Goal: Task Accomplishment & Management: Manage account settings

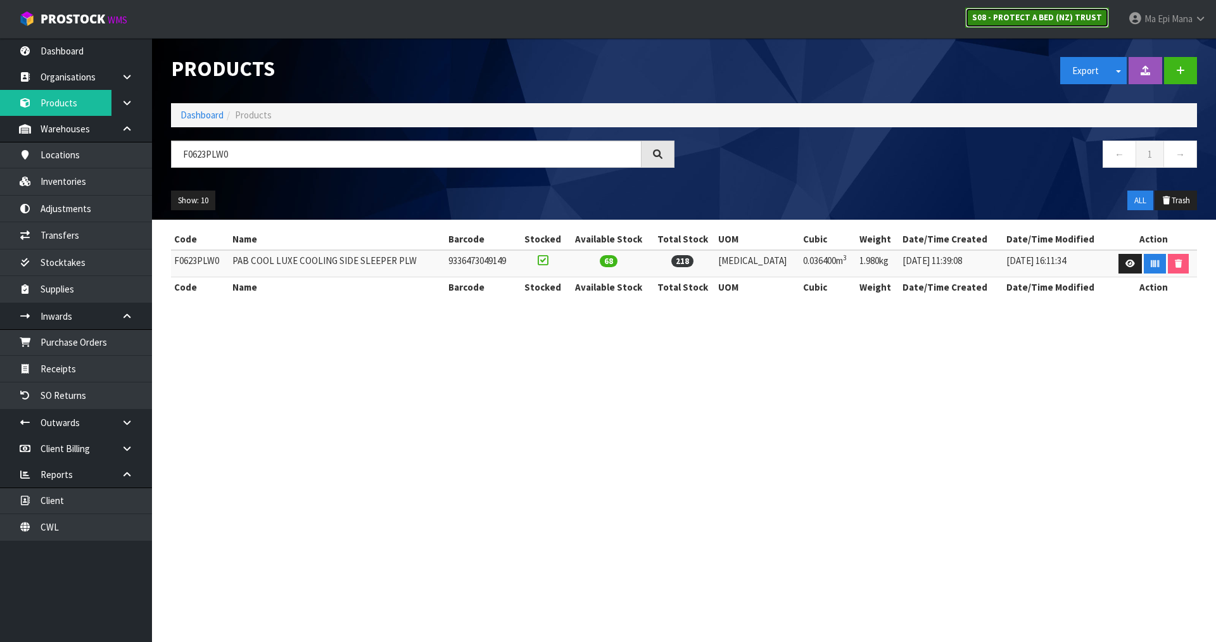
click at [1031, 13] on strong "S08 - PROTECT A BED (NZ) TRUST" at bounding box center [1038, 17] width 130 height 11
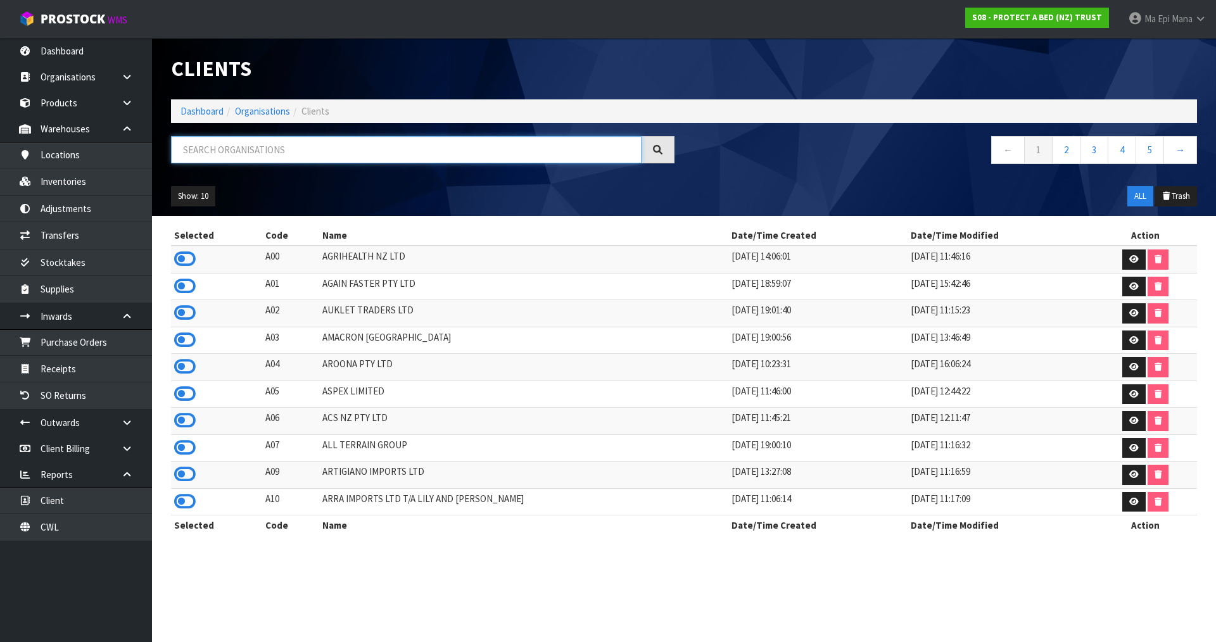
click at [348, 156] on input "text" at bounding box center [406, 149] width 471 height 27
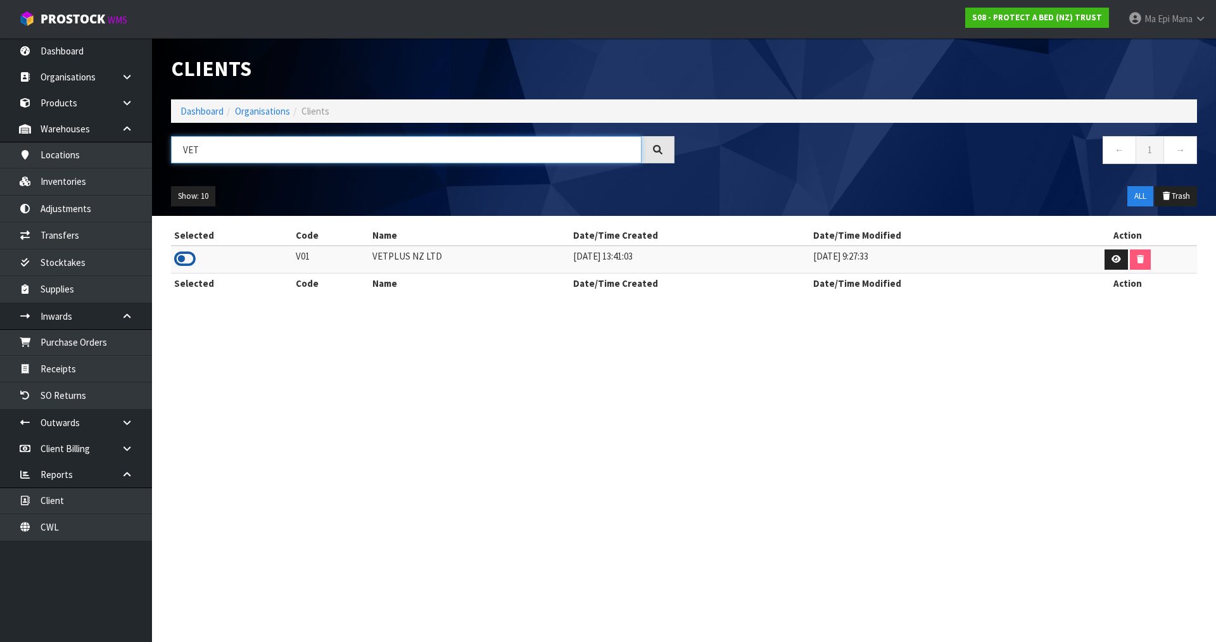
type input "VET"
click at [184, 256] on icon at bounding box center [185, 259] width 22 height 19
click at [83, 110] on link "Products" at bounding box center [76, 103] width 152 height 26
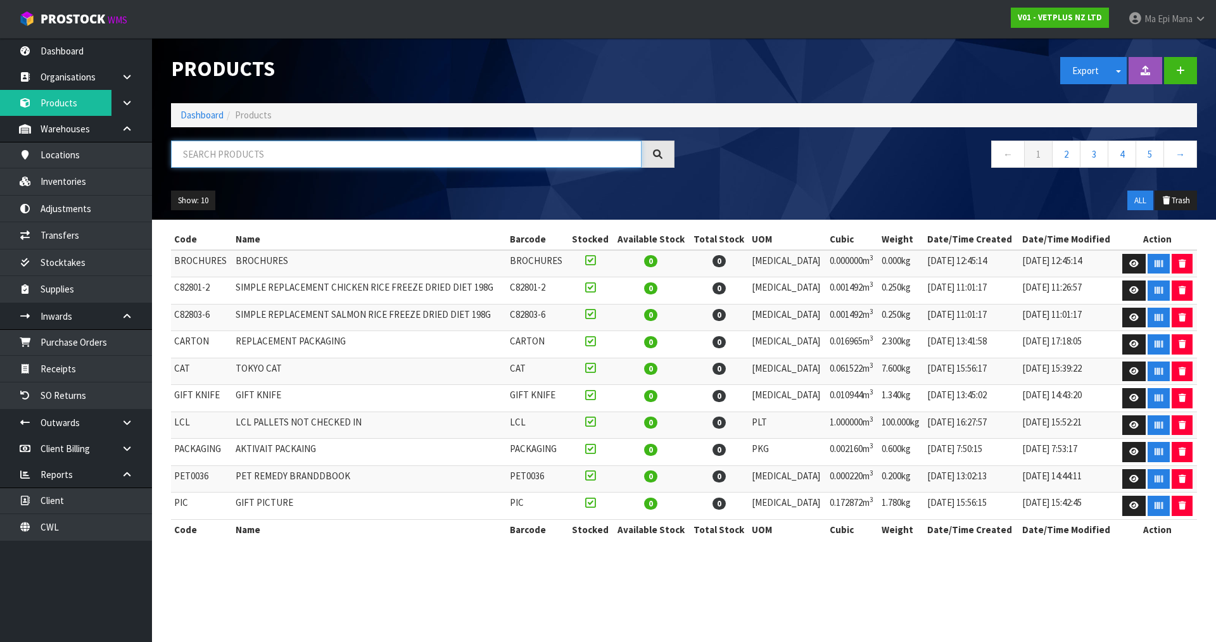
click at [268, 157] on input "text" at bounding box center [406, 154] width 471 height 27
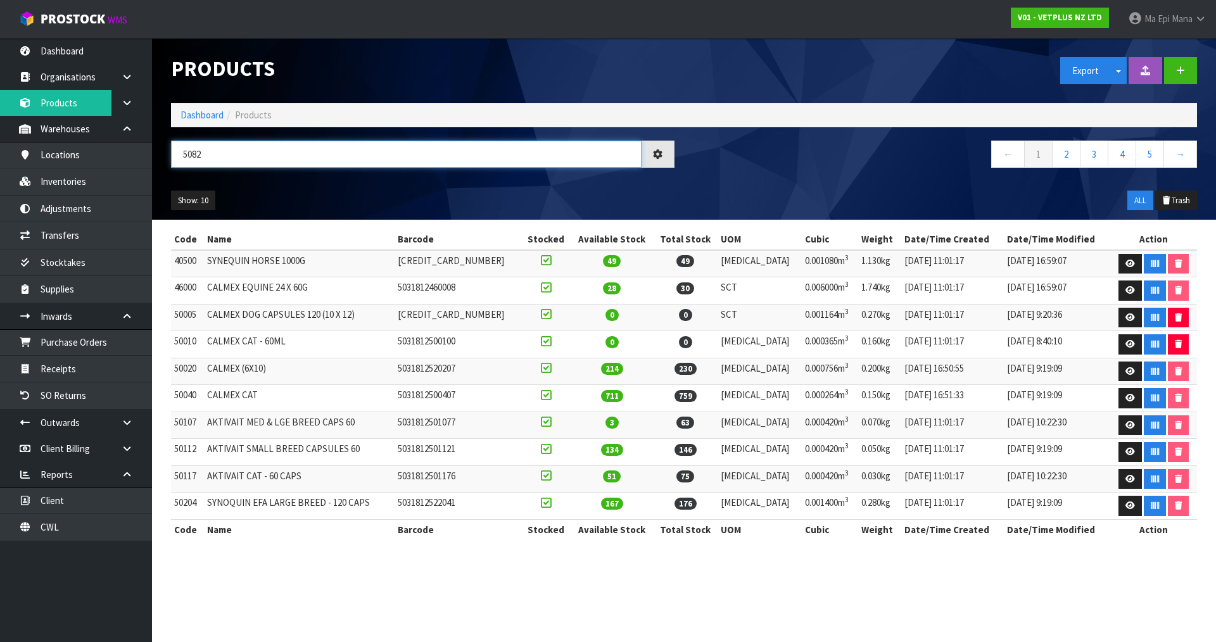
type input "50825"
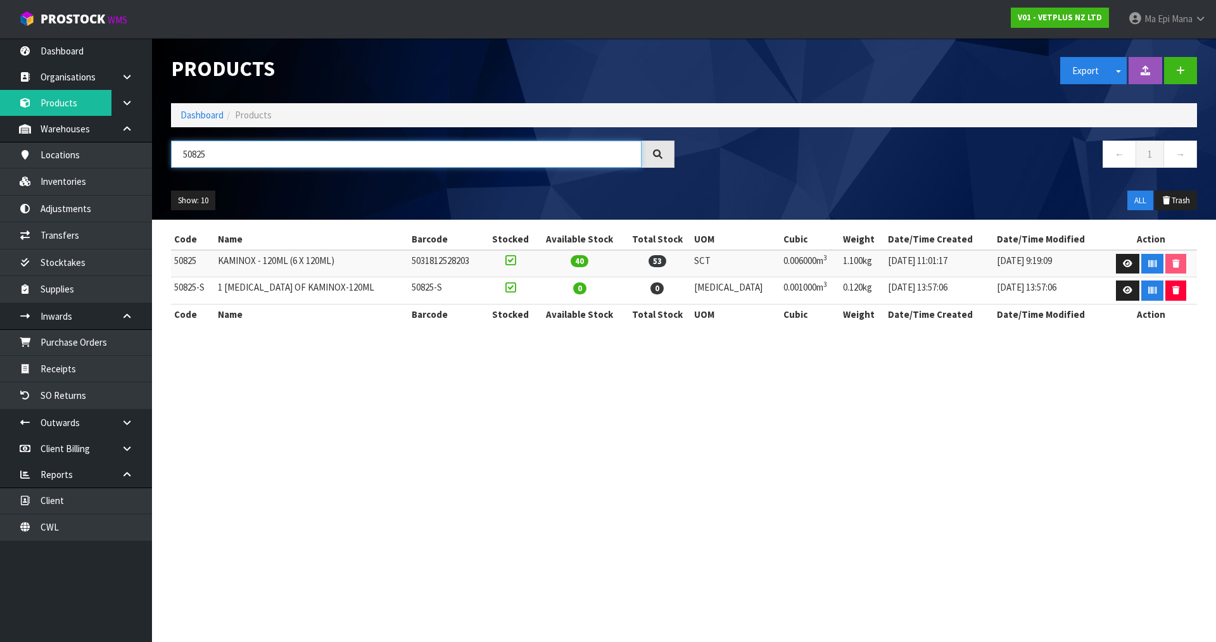
click at [267, 154] on input "50825" at bounding box center [406, 154] width 471 height 27
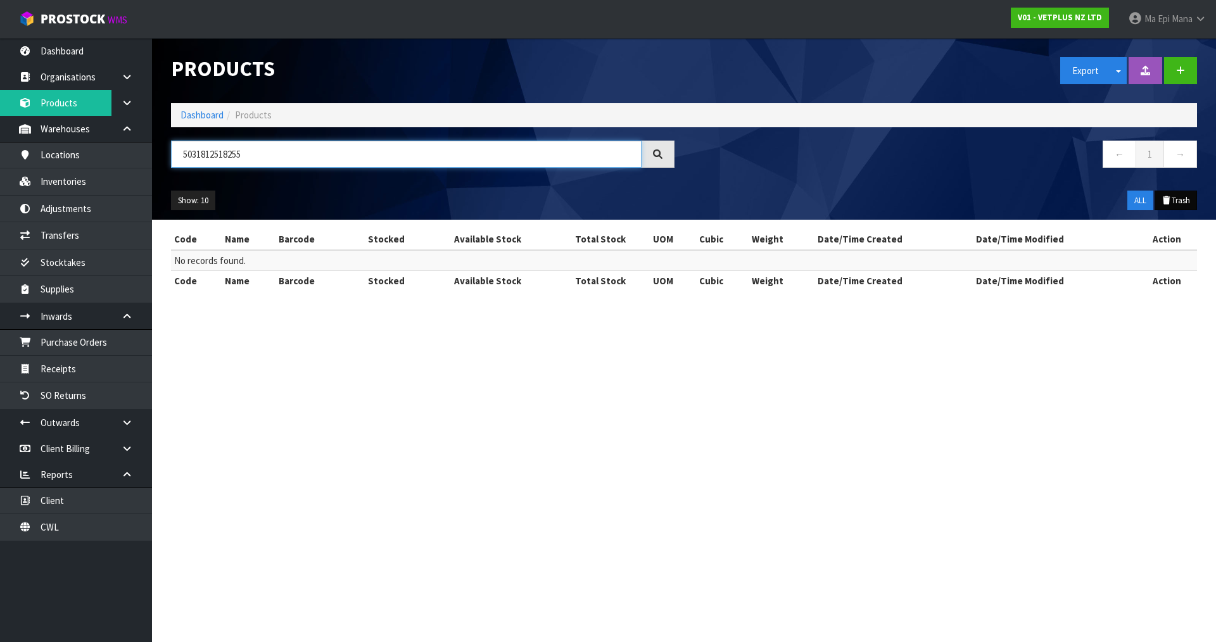
type input "5031812518255"
click at [1170, 195] on button "Trash" at bounding box center [1176, 201] width 42 height 20
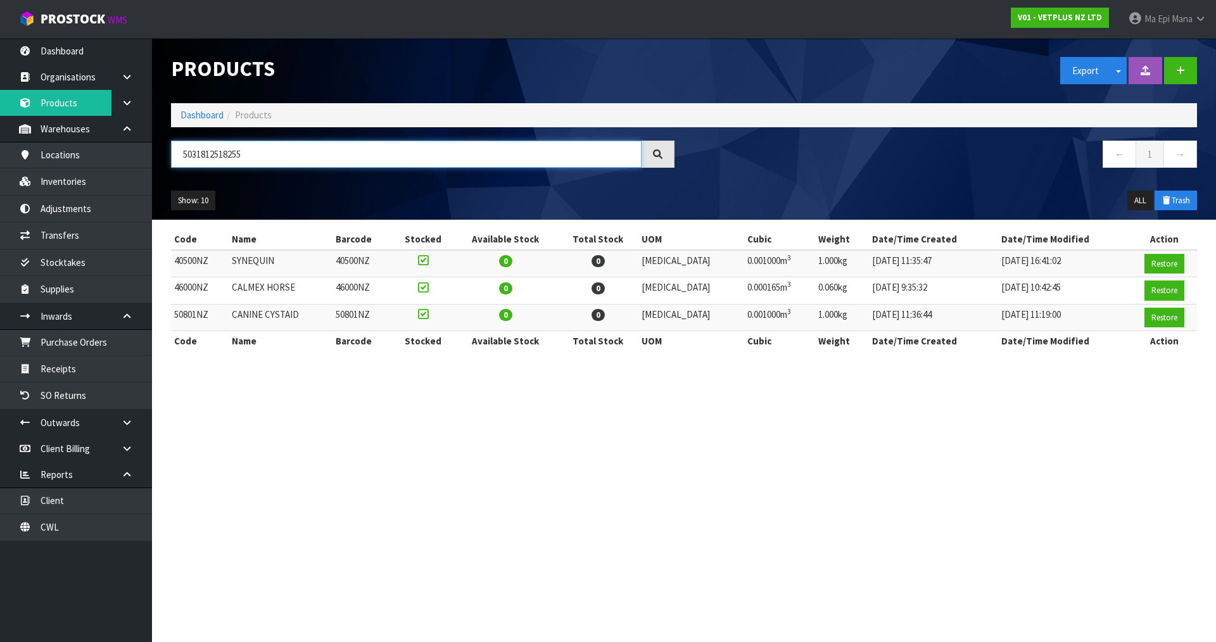
click at [212, 159] on input "5031812518255" at bounding box center [406, 154] width 471 height 27
paste input "5031812518255"
type input "5031812518255"
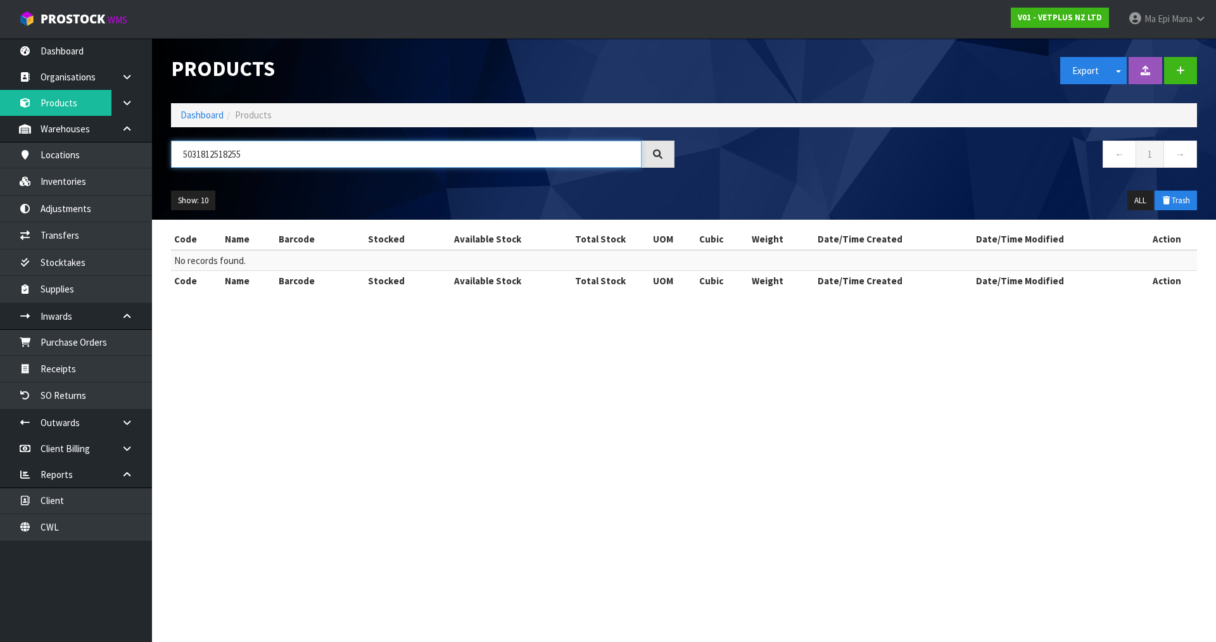
click at [276, 150] on input "5031812518255" at bounding box center [406, 154] width 471 height 27
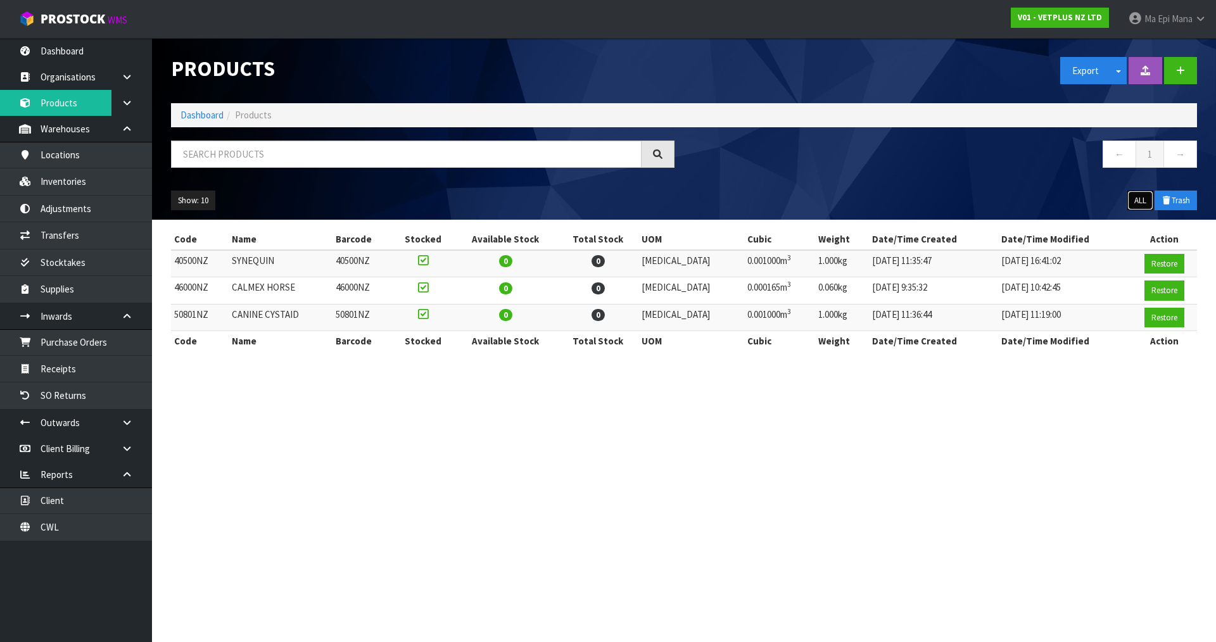
click at [1144, 203] on button "ALL" at bounding box center [1141, 201] width 26 height 20
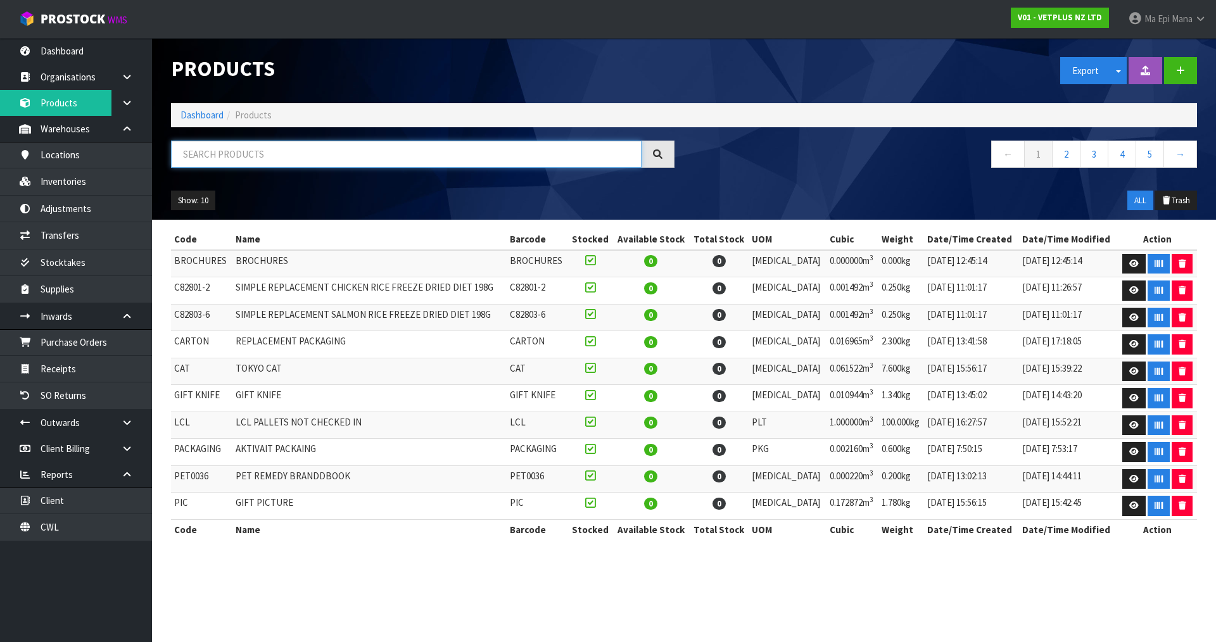
click at [397, 156] on input "text" at bounding box center [406, 154] width 471 height 27
paste input "5031812518255"
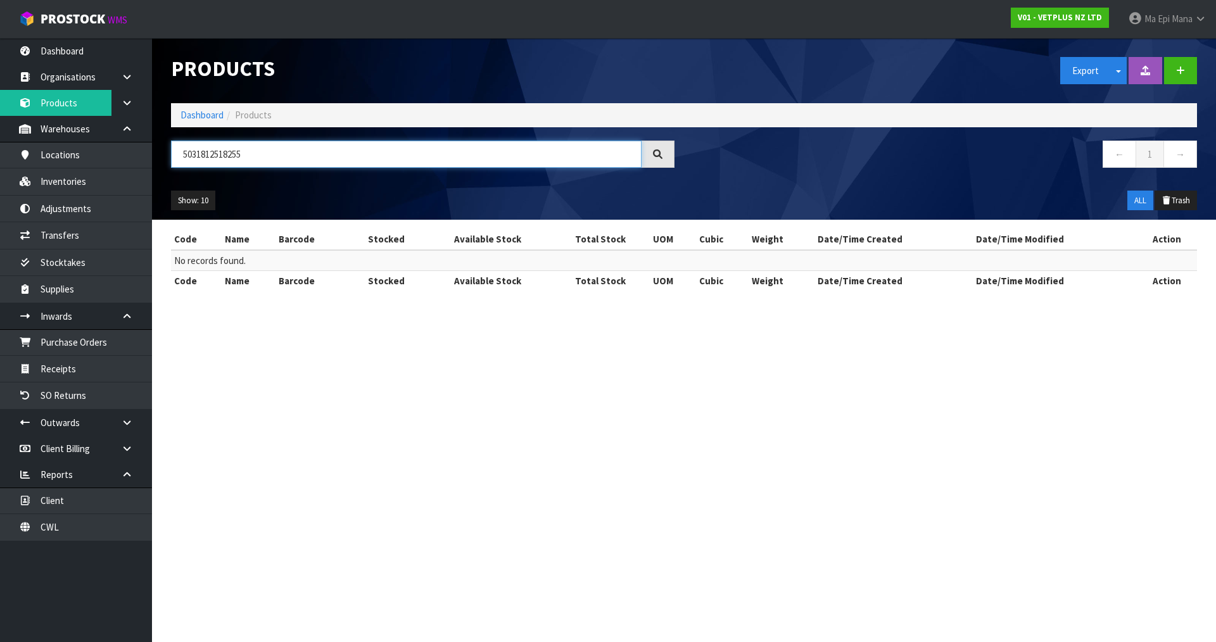
click at [397, 156] on input "5031812518255" at bounding box center [406, 154] width 471 height 27
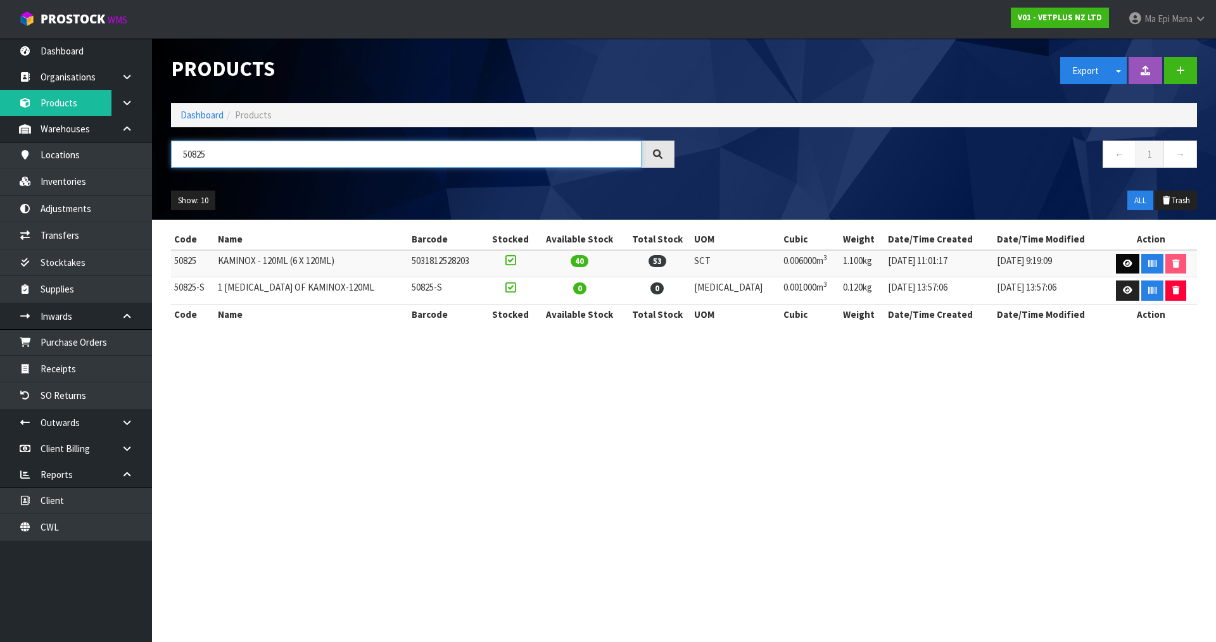
type input "50825"
click at [1116, 264] on link at bounding box center [1127, 264] width 23 height 20
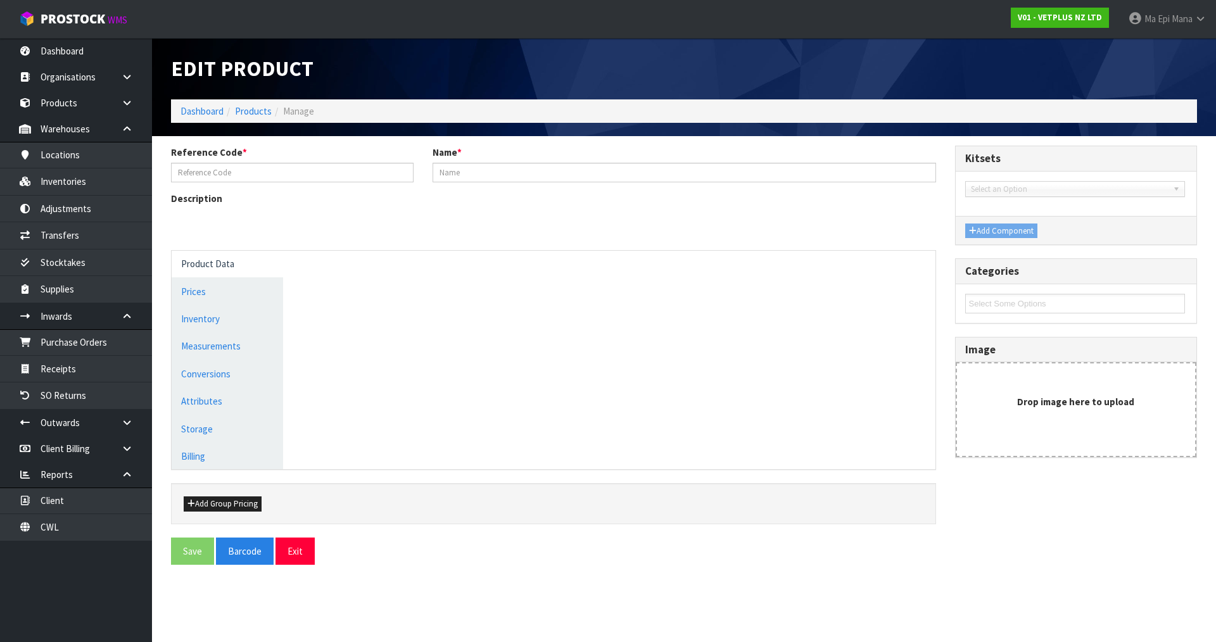
type input "50825"
type input "KAMINOX - 120ML (6 X 120ML)"
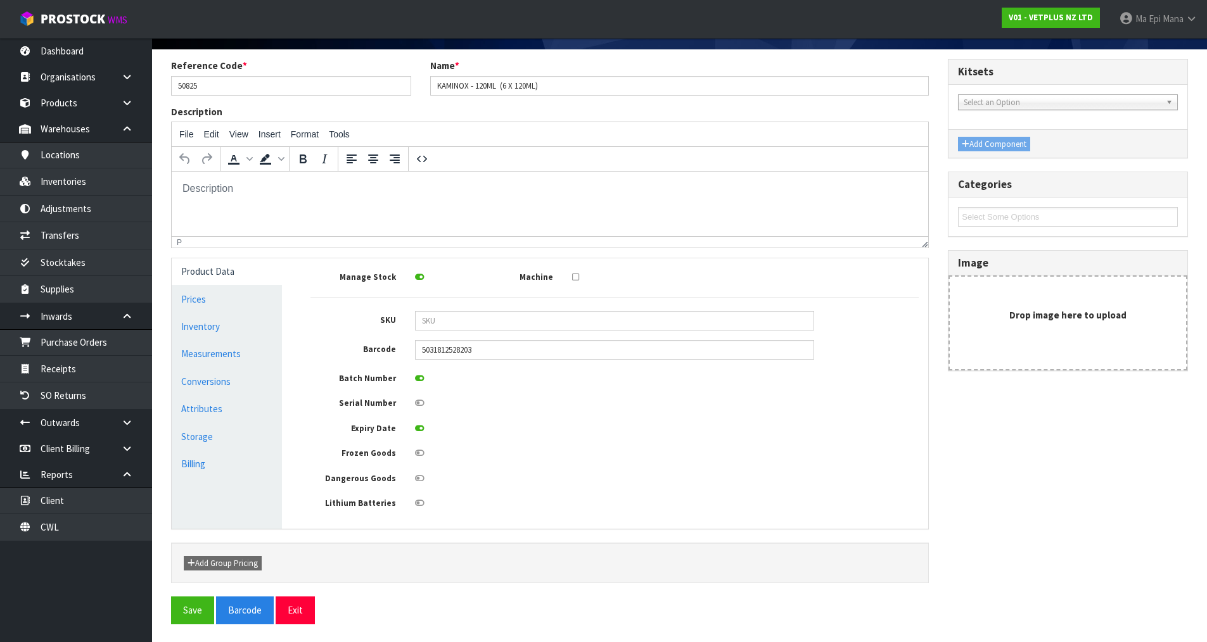
scroll to position [88, 0]
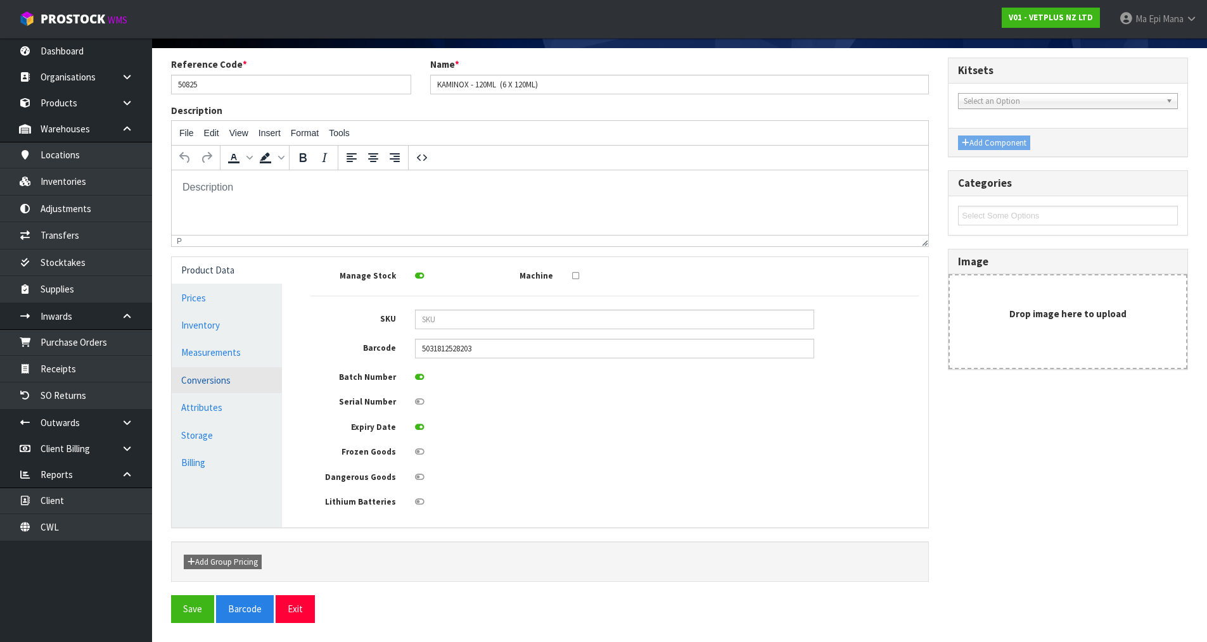
click at [233, 382] on link "Conversions" at bounding box center [227, 380] width 110 height 26
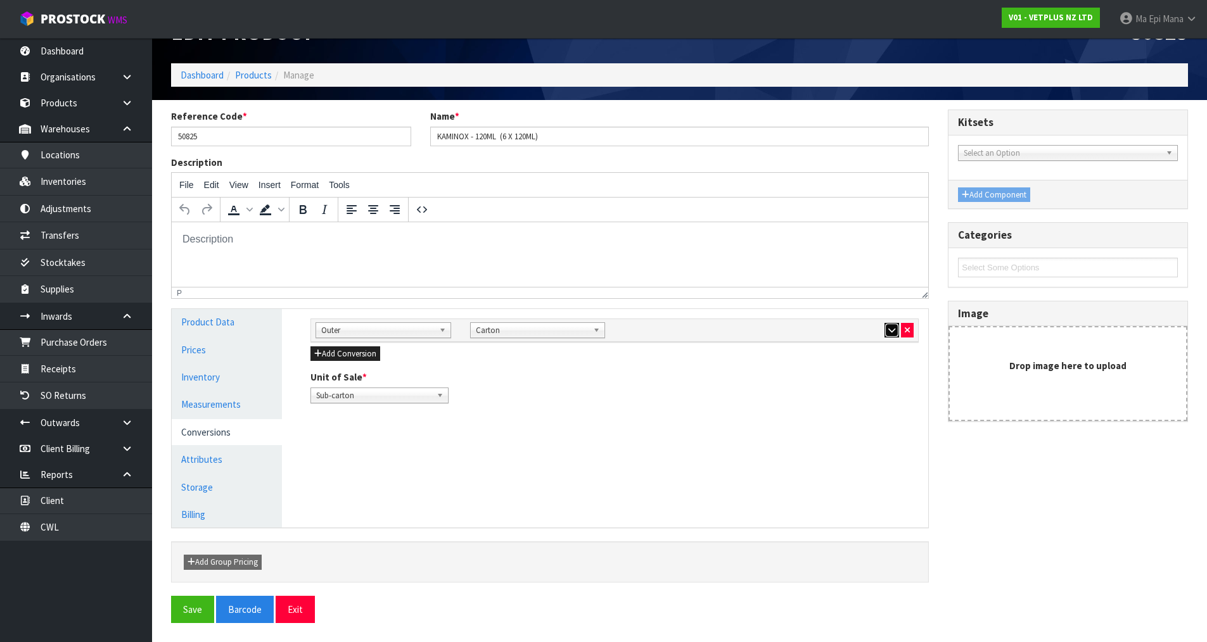
click at [884, 331] on button "button" at bounding box center [891, 330] width 15 height 15
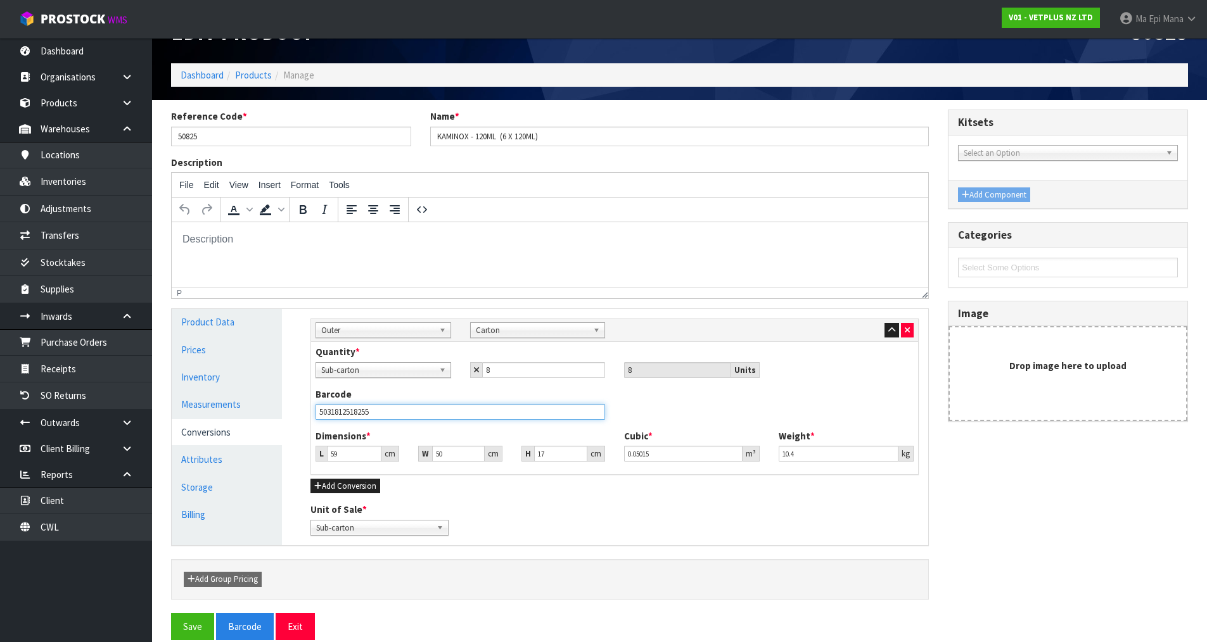
click at [345, 414] on input "5031812518255" at bounding box center [461, 412] width 290 height 16
click at [194, 629] on button "Save" at bounding box center [192, 626] width 43 height 27
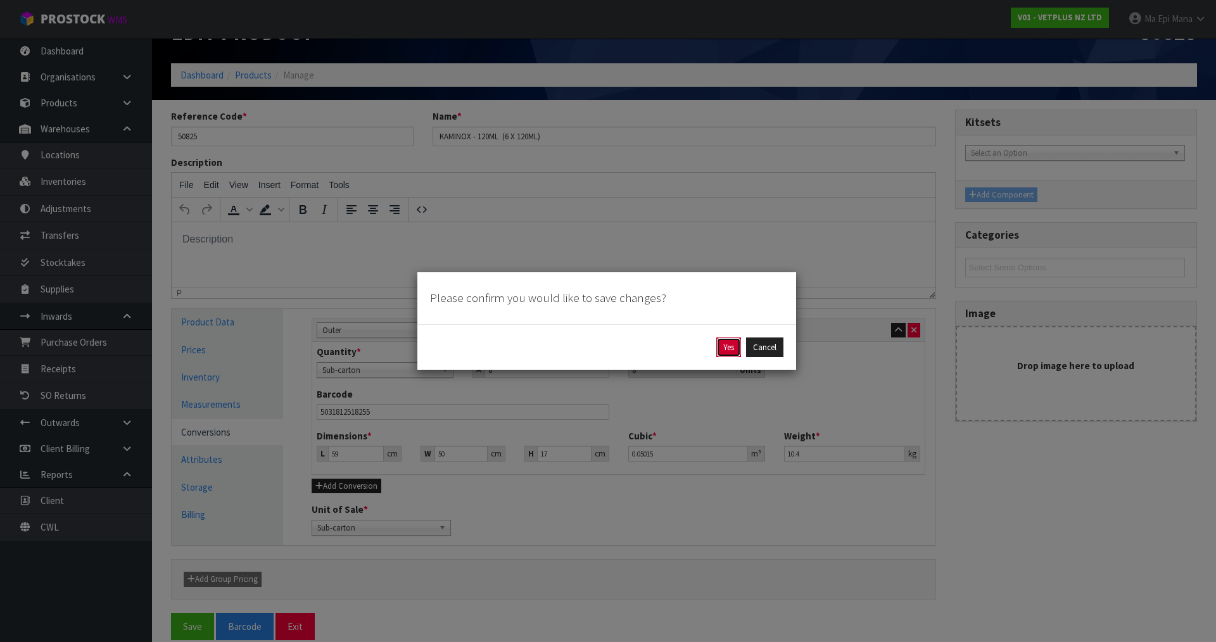
click at [717, 343] on button "Yes" at bounding box center [729, 348] width 25 height 20
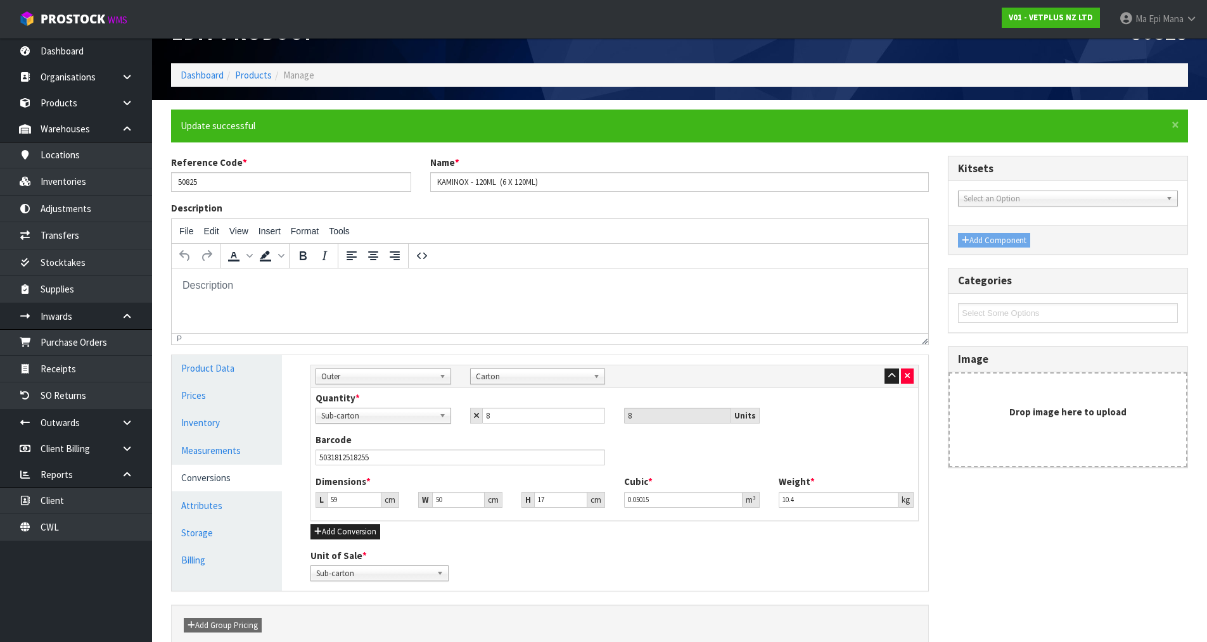
scroll to position [0, 0]
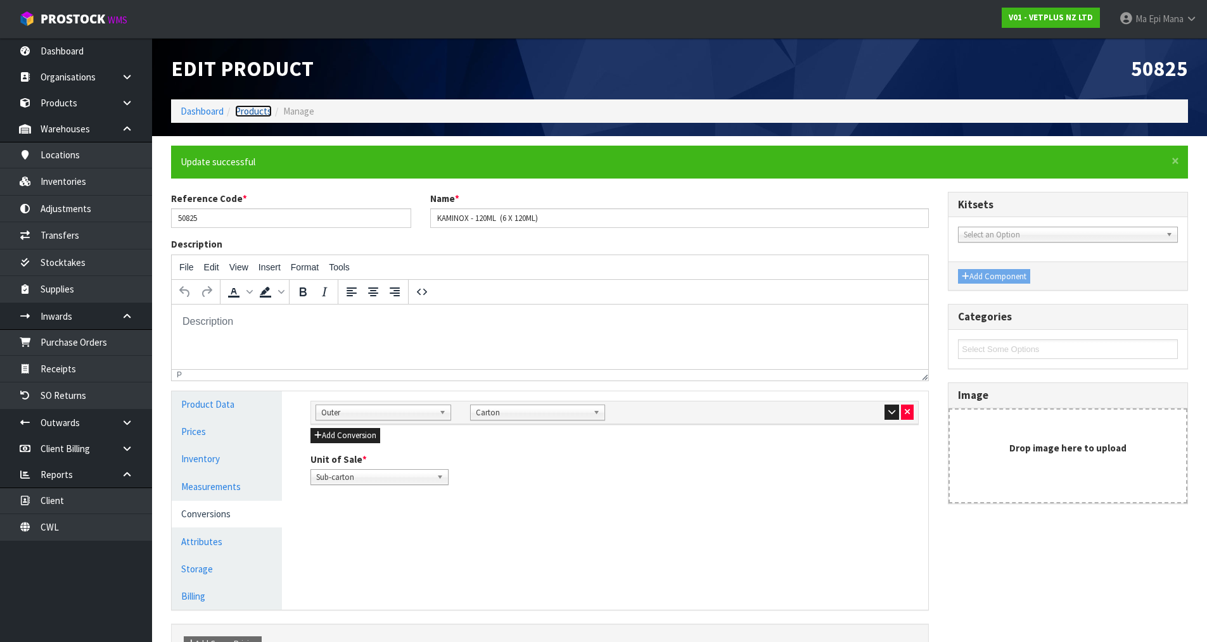
click at [253, 109] on link "Products" at bounding box center [253, 111] width 37 height 12
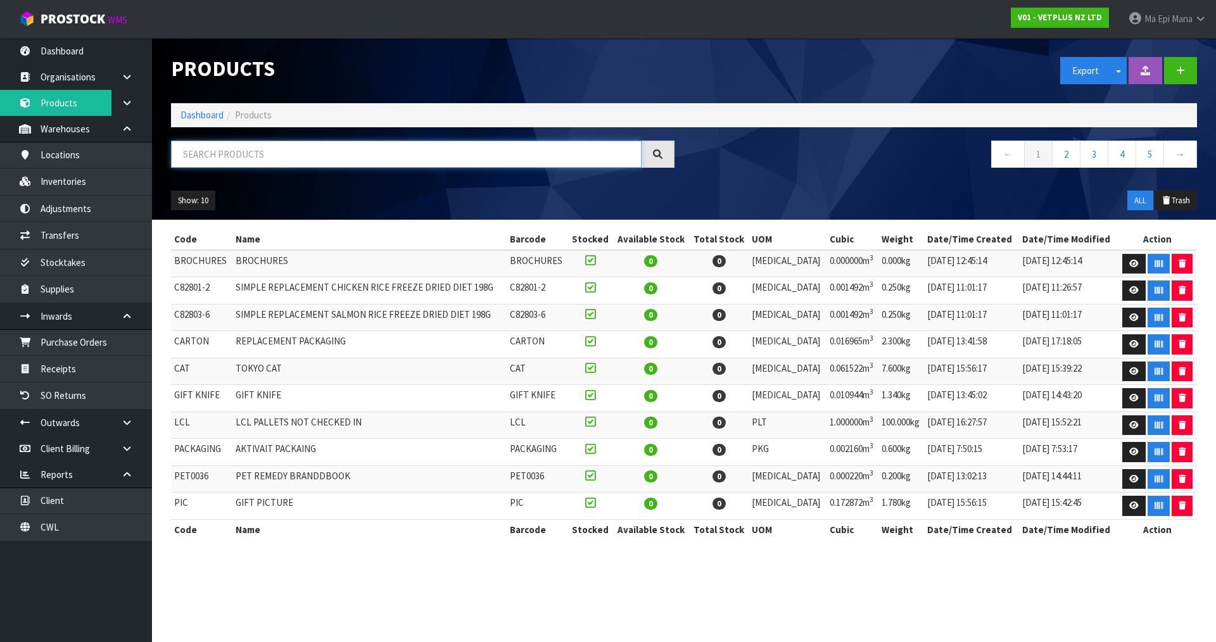
click at [266, 164] on input "text" at bounding box center [406, 154] width 471 height 27
paste input "5031812518255"
type input "5031812518255"
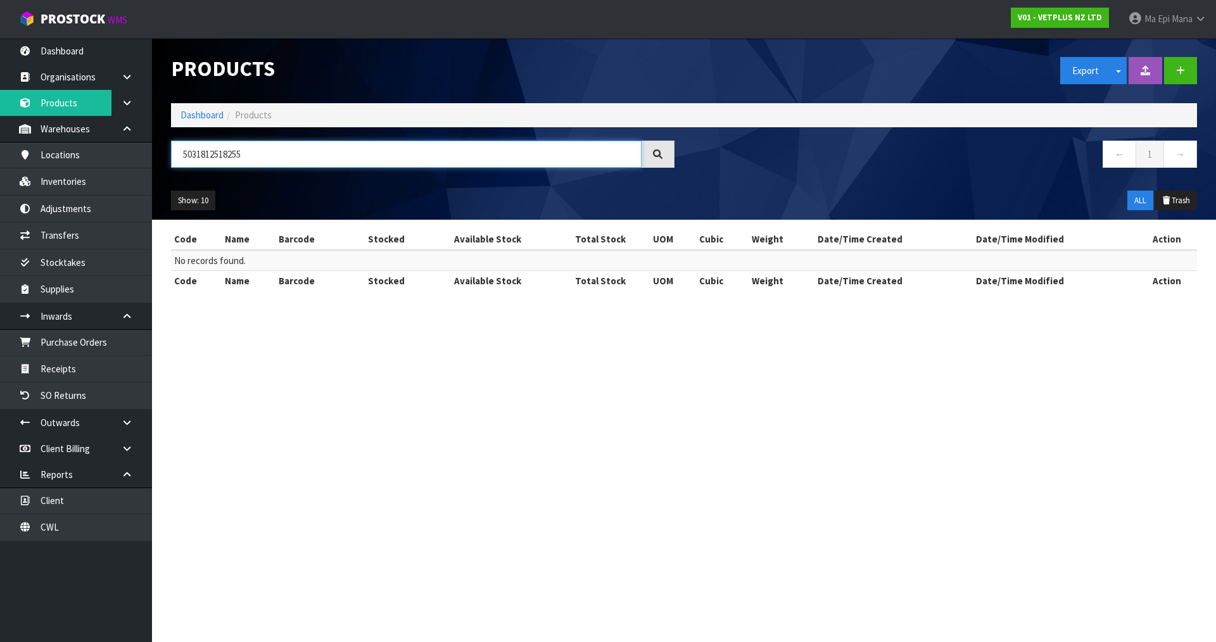
click at [256, 156] on input "5031812518255" at bounding box center [406, 154] width 471 height 27
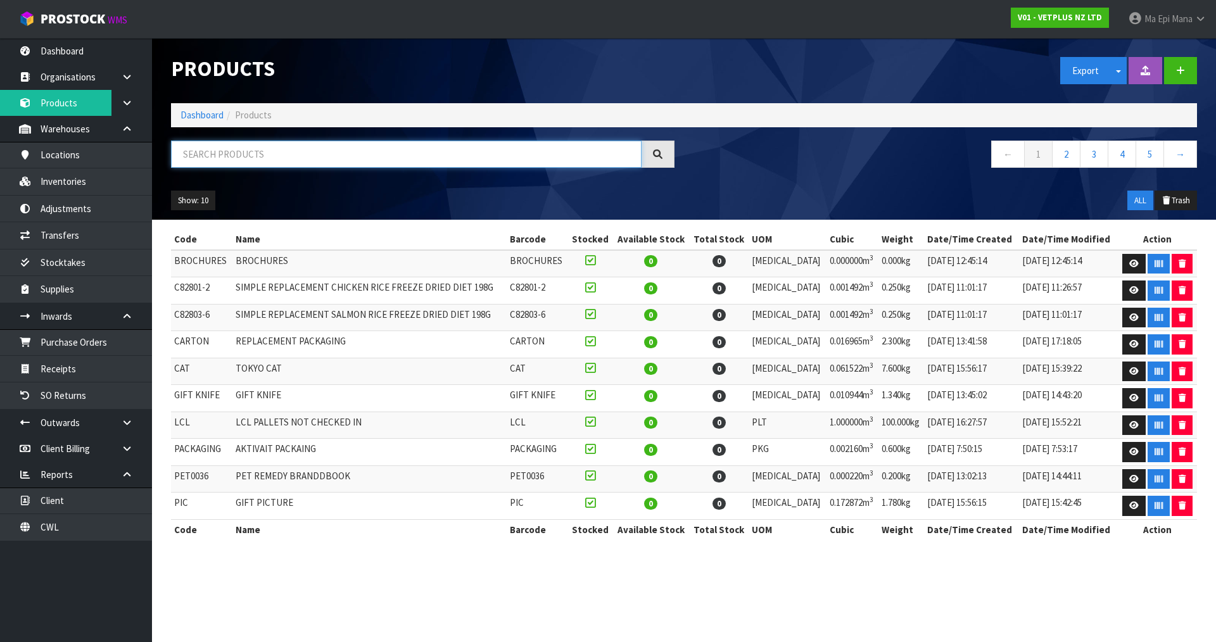
click at [256, 156] on input "text" at bounding box center [406, 154] width 471 height 27
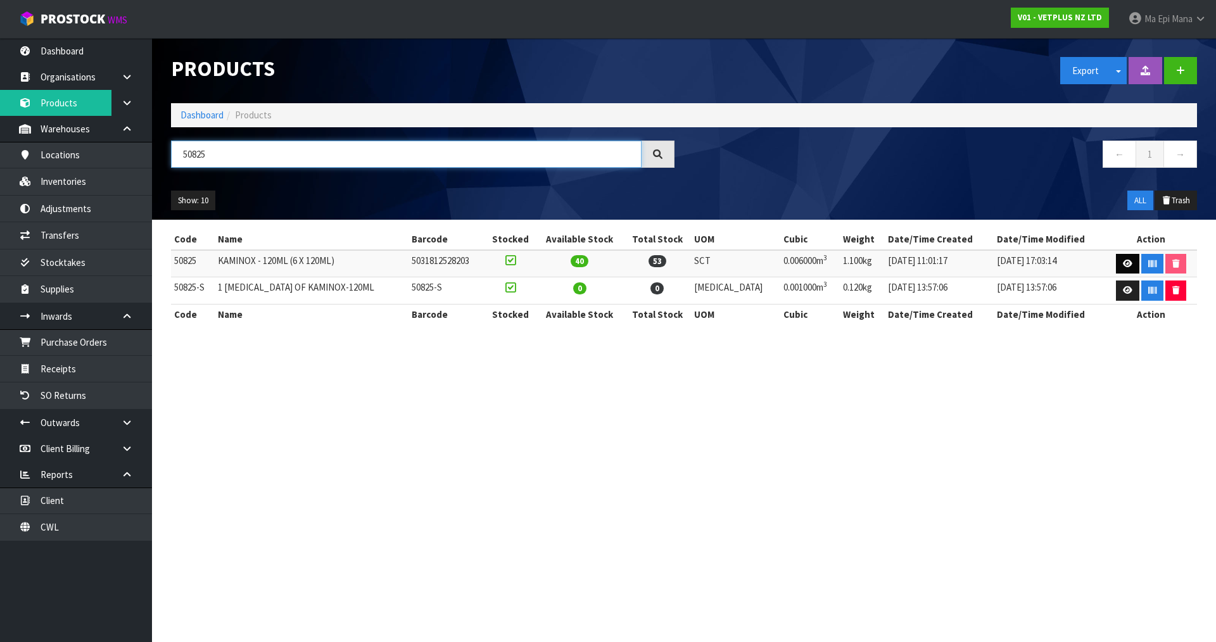
type input "50825"
click at [1116, 262] on link at bounding box center [1127, 264] width 23 height 20
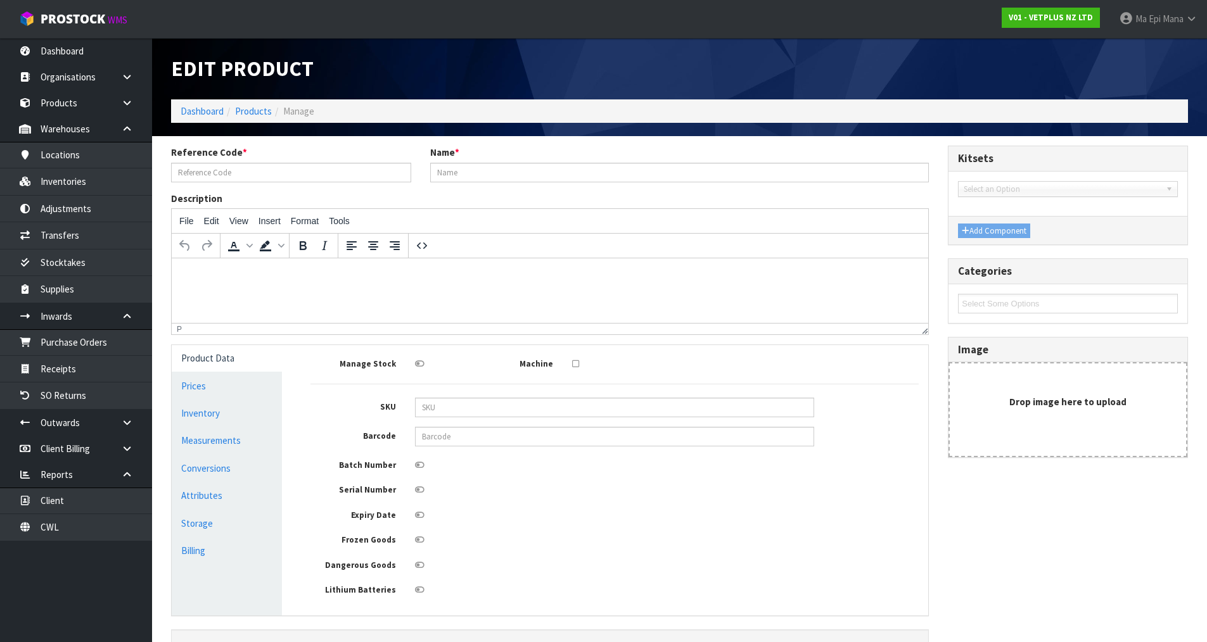
type input "50825"
type input "KAMINOX - 120ML (6 X 120ML)"
type input "5031812528203"
click at [226, 469] on link "Conversions" at bounding box center [227, 469] width 110 height 26
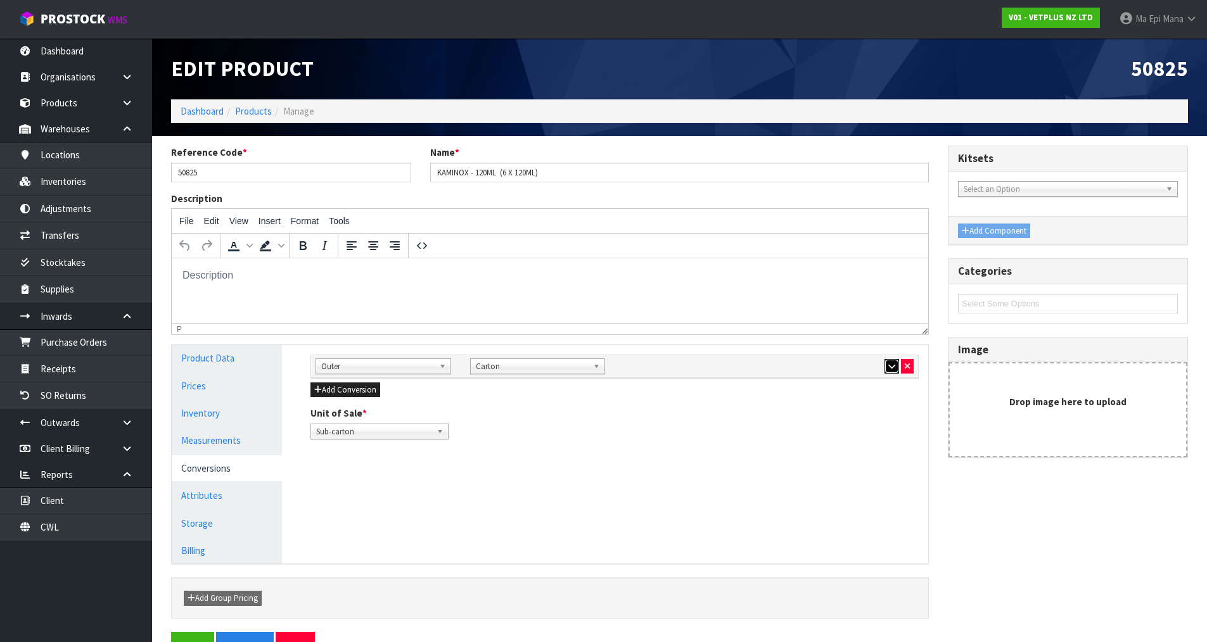
click at [884, 368] on button "button" at bounding box center [891, 366] width 15 height 15
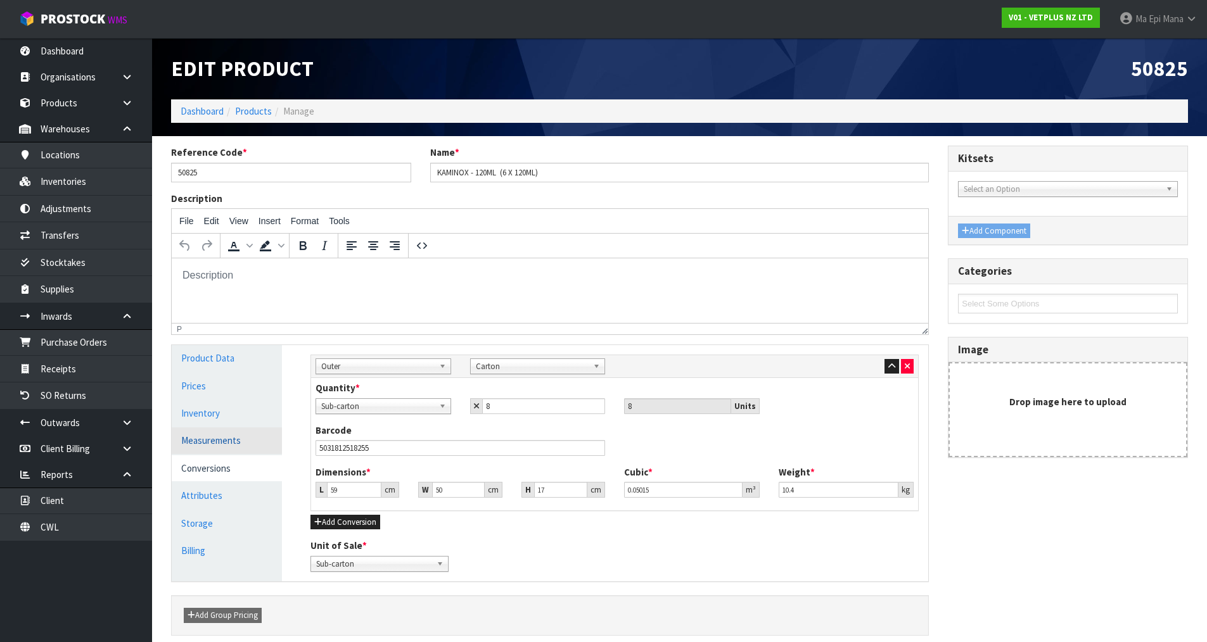
click at [243, 445] on link "Measurements" at bounding box center [227, 441] width 110 height 26
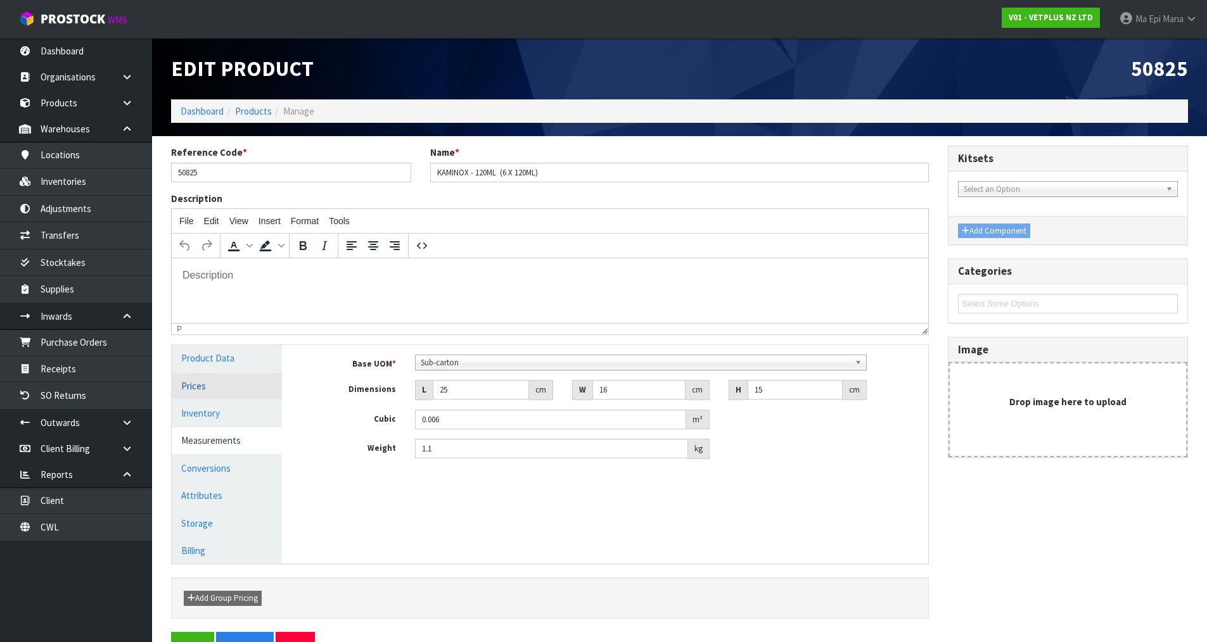
click at [239, 383] on link "Prices" at bounding box center [227, 386] width 110 height 26
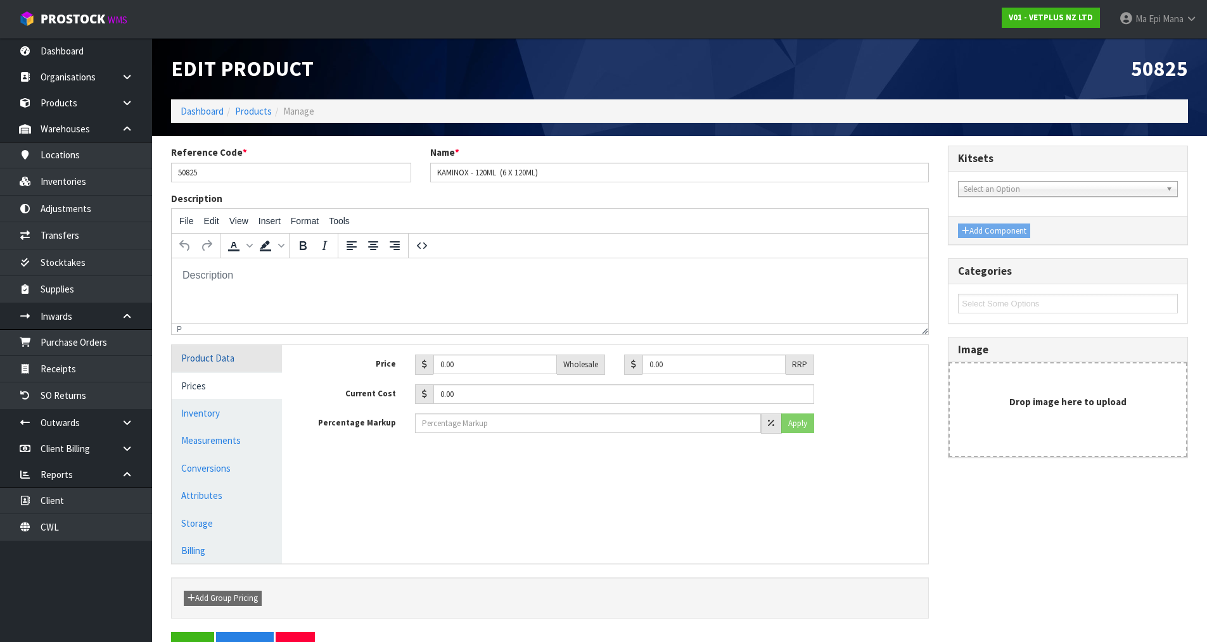
click at [248, 357] on link "Product Data" at bounding box center [227, 358] width 110 height 26
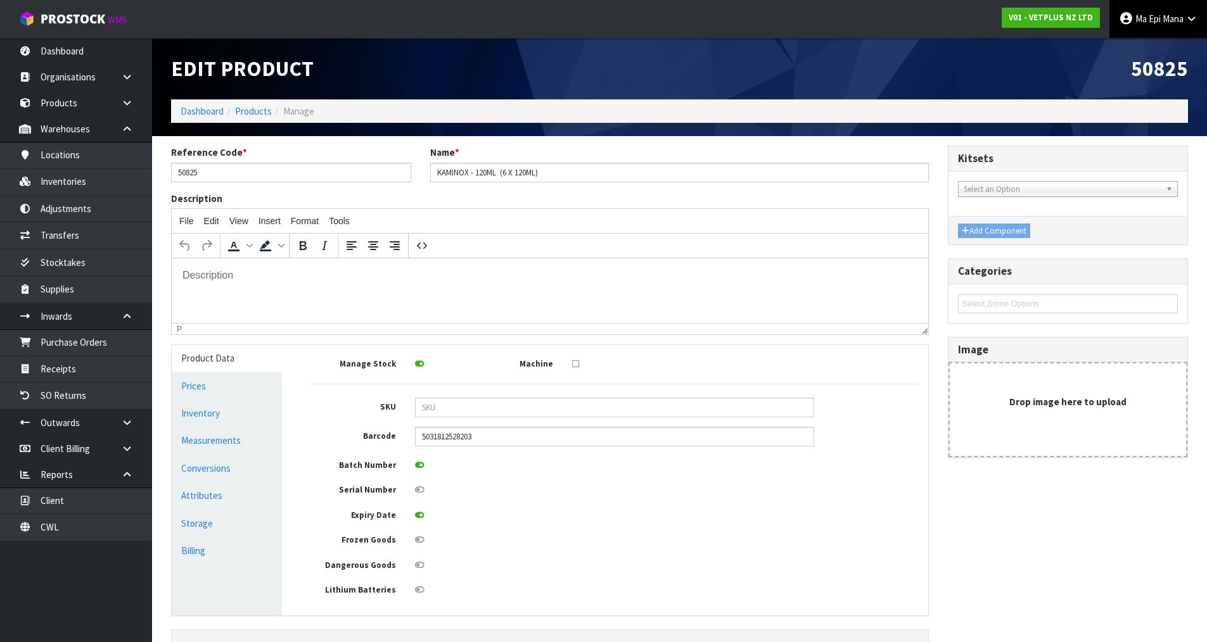
click at [1154, 18] on span "Ma Epi" at bounding box center [1147, 19] width 25 height 12
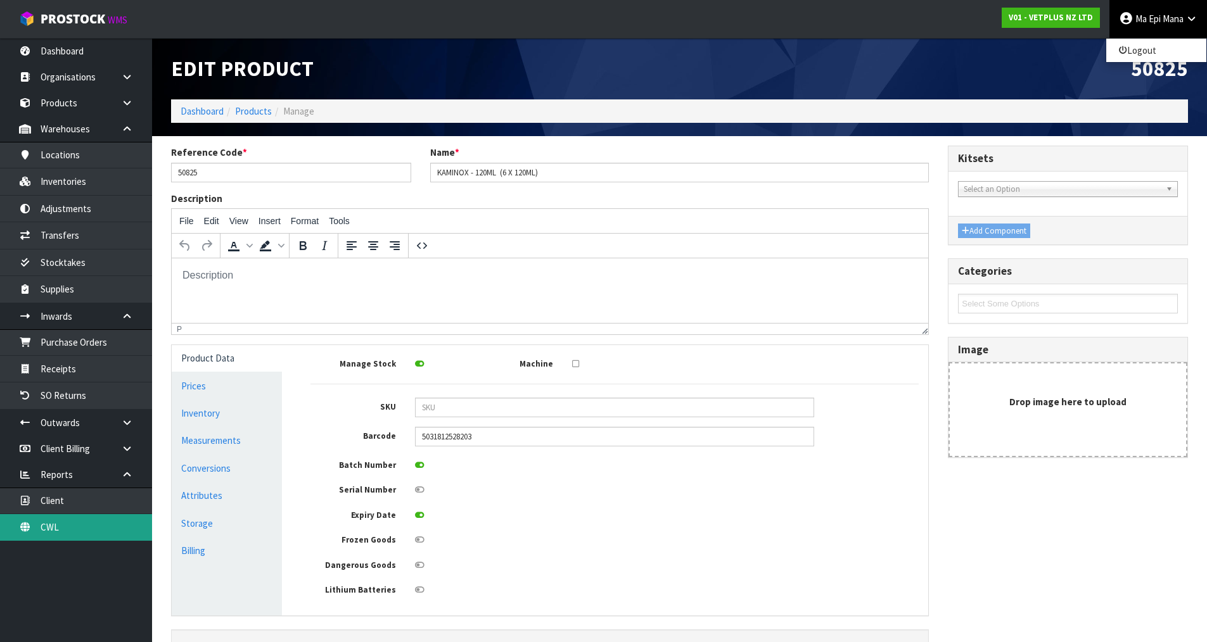
click at [76, 530] on link "CWL" at bounding box center [76, 527] width 152 height 26
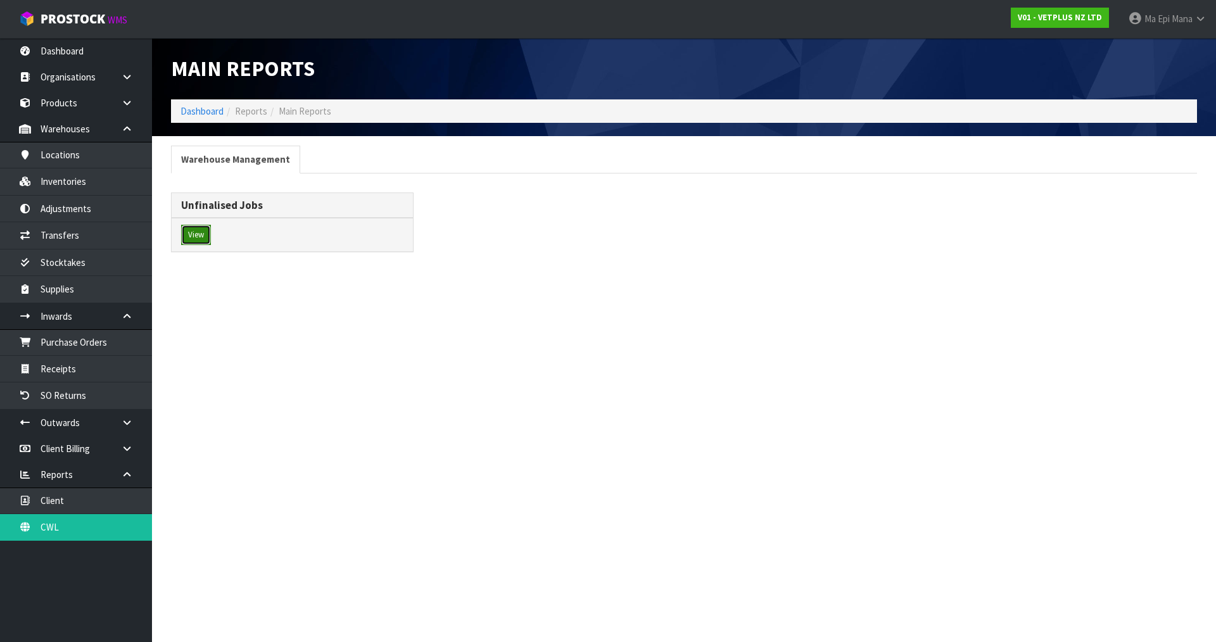
click at [205, 241] on button "View" at bounding box center [196, 235] width 30 height 20
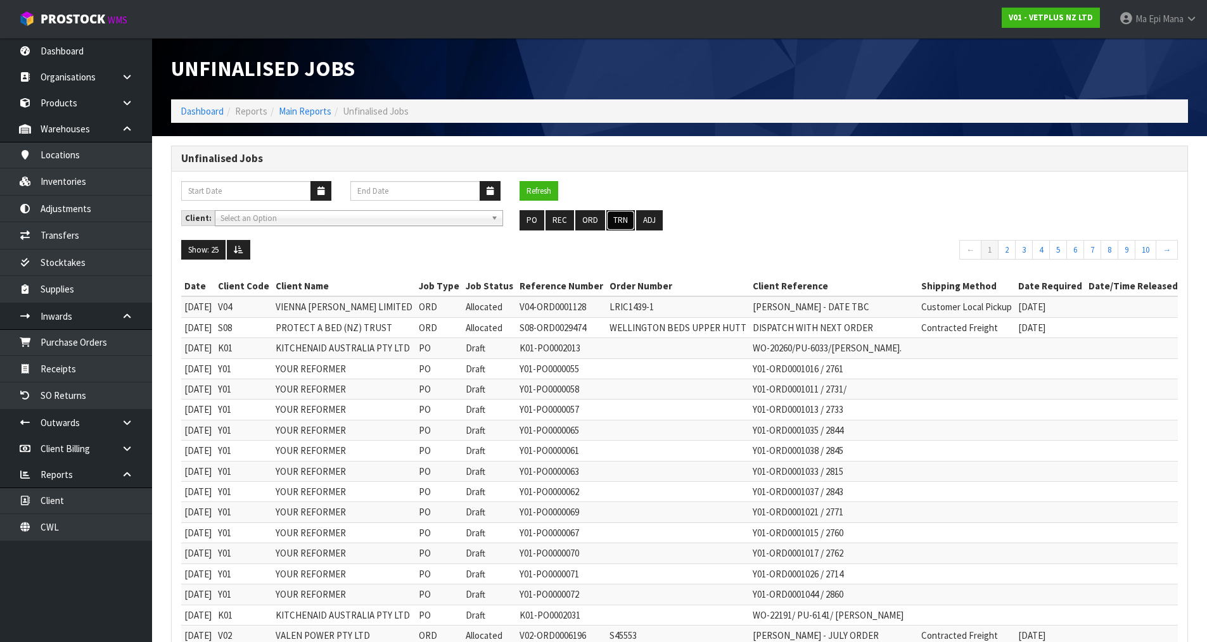
click at [611, 217] on button "TRN" at bounding box center [620, 220] width 29 height 20
